Goal: Information Seeking & Learning: Learn about a topic

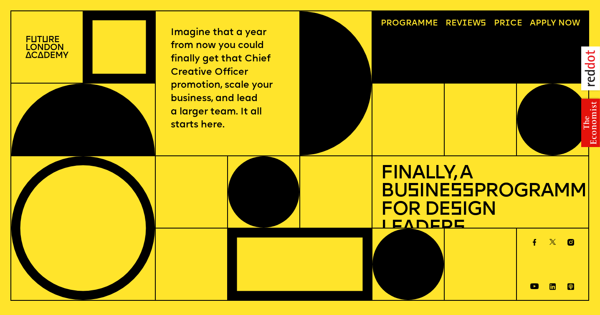
click at [505, 23] on link "Price" at bounding box center [508, 23] width 37 height 17
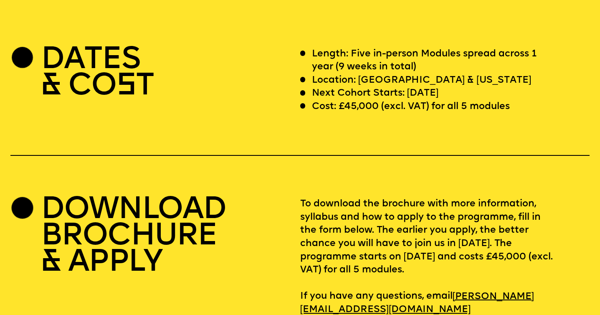
scroll to position [2457, 0]
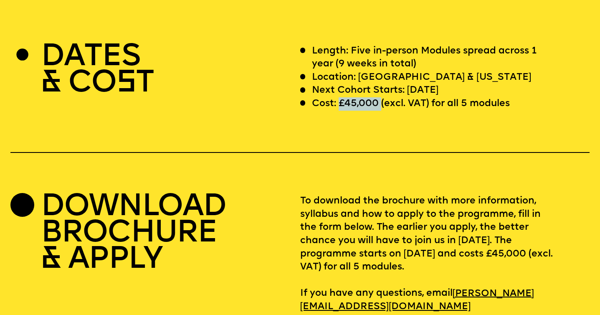
drag, startPoint x: 381, startPoint y: 87, endPoint x: 338, endPoint y: 92, distance: 42.4
click at [338, 97] on p "Cost: £45,000 (excl. VAT) for all 5 modules" at bounding box center [411, 103] width 198 height 13
click at [356, 121] on div "DATES & CO S T Length: Five in-person Modules spread across 1 year (9 weeks in …" at bounding box center [300, 179] width 600 height 269
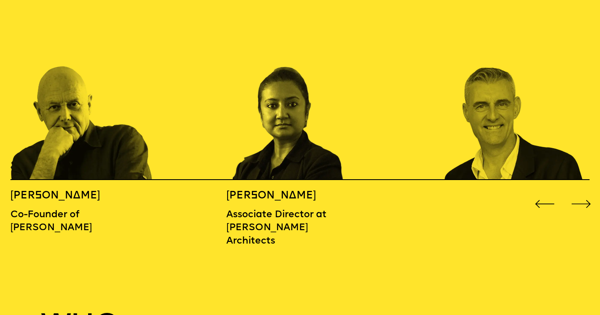
scroll to position [938, 0]
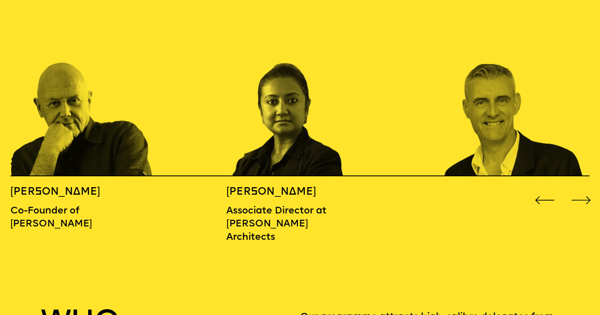
click at [586, 188] on div "Next slide" at bounding box center [582, 200] width 24 height 24
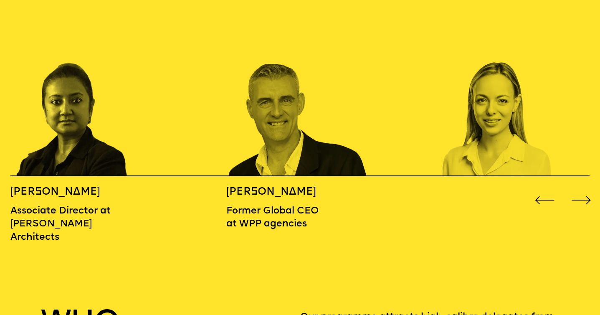
click at [586, 188] on div "Next slide" at bounding box center [582, 200] width 24 height 24
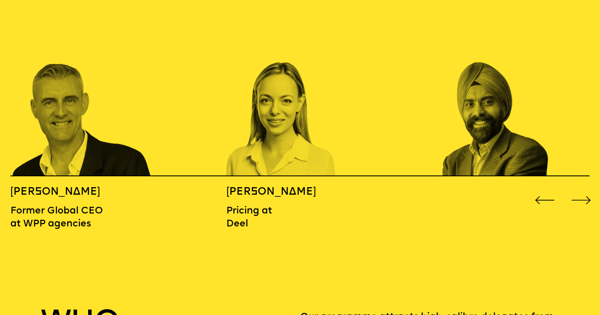
click at [586, 188] on div "Next slide" at bounding box center [582, 200] width 24 height 24
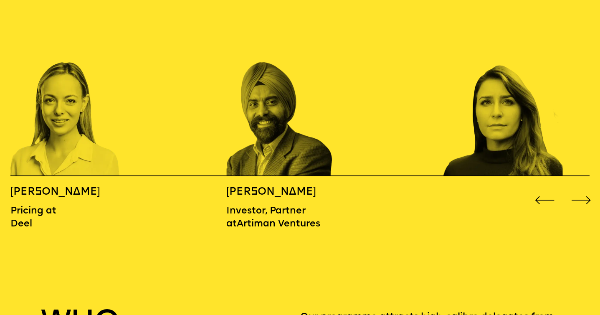
click at [587, 188] on div "Next slide" at bounding box center [582, 200] width 24 height 24
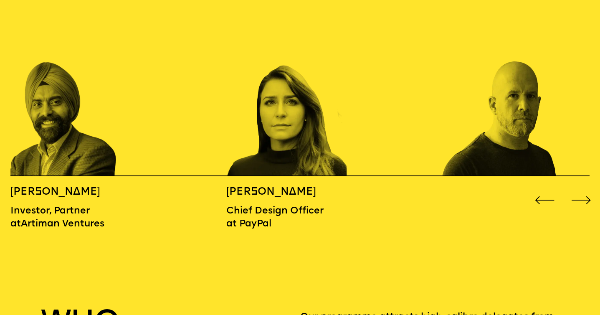
click at [587, 188] on div "Next slide" at bounding box center [582, 200] width 24 height 24
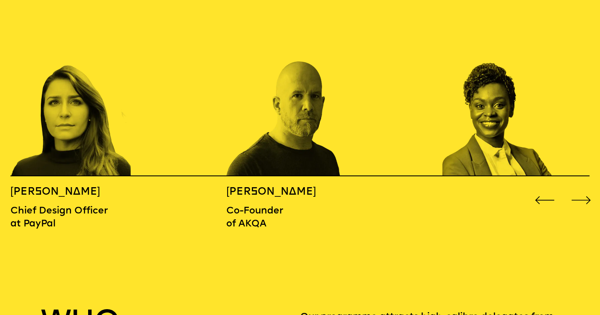
click at [587, 188] on div "Next slide" at bounding box center [582, 200] width 24 height 24
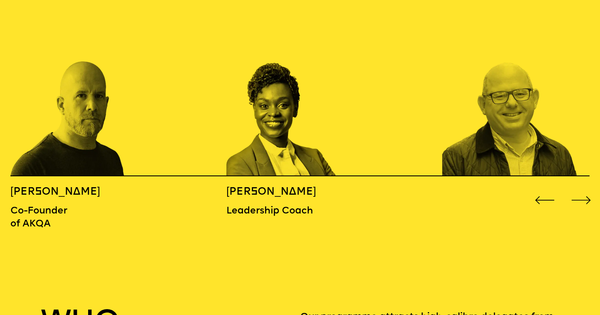
click at [587, 188] on div "Next slide" at bounding box center [582, 200] width 24 height 24
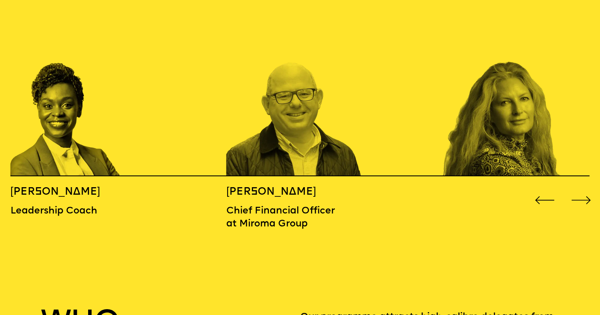
click at [587, 188] on div "Next slide" at bounding box center [582, 200] width 24 height 24
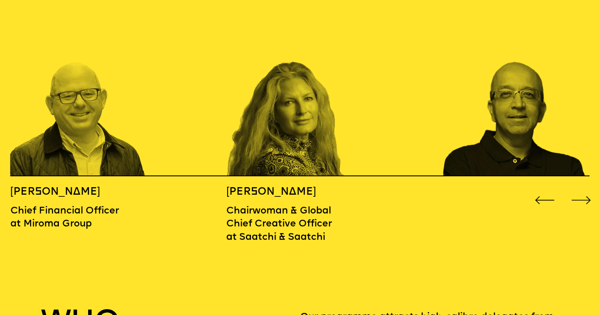
click at [587, 188] on div "Next slide" at bounding box center [582, 200] width 24 height 24
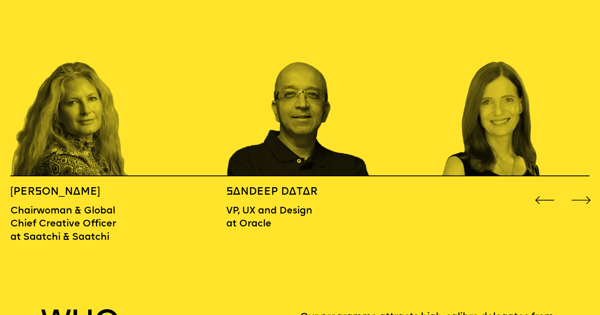
click at [586, 188] on div "Next slide" at bounding box center [582, 200] width 24 height 24
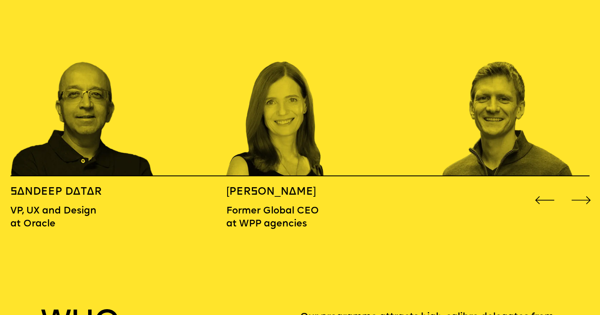
click at [586, 188] on div "Next slide" at bounding box center [582, 200] width 24 height 24
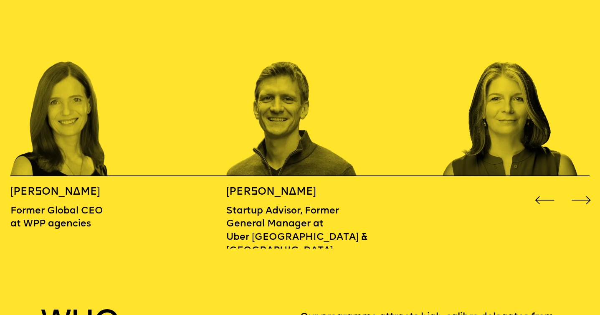
click at [586, 188] on div "Next slide" at bounding box center [582, 200] width 24 height 24
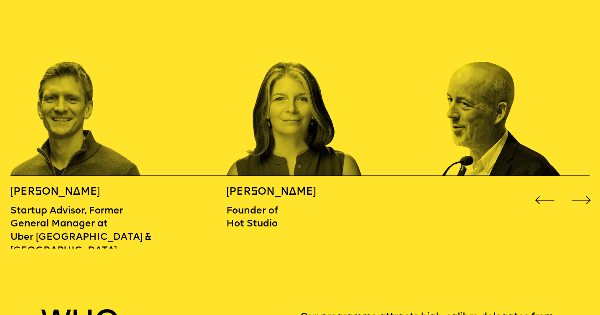
click at [586, 188] on div "Next slide" at bounding box center [582, 200] width 24 height 24
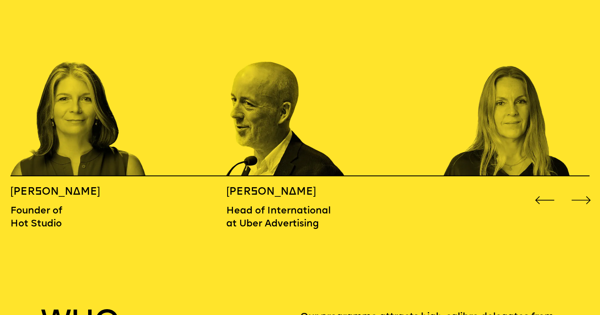
click at [586, 188] on div "Next slide" at bounding box center [582, 200] width 24 height 24
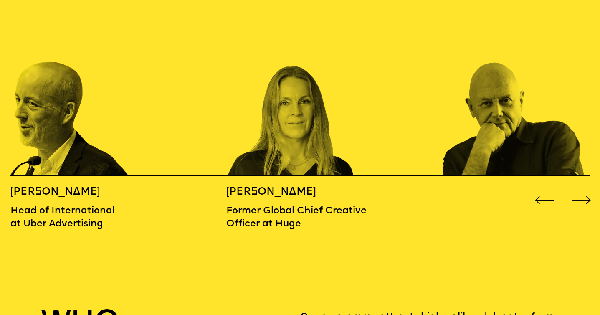
click at [587, 190] on div "Next slide" at bounding box center [582, 200] width 24 height 24
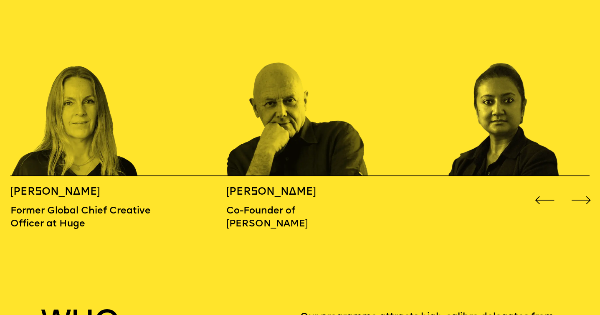
click at [585, 188] on div "Next slide" at bounding box center [582, 200] width 24 height 24
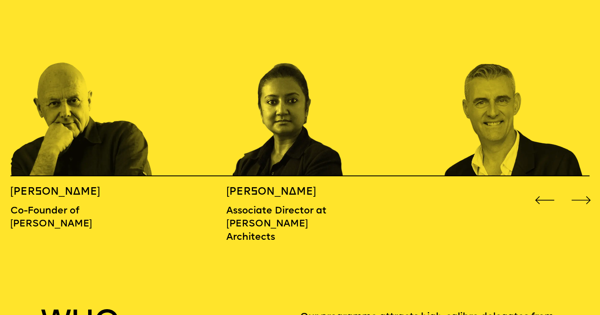
click at [589, 188] on div "Next slide" at bounding box center [582, 200] width 24 height 24
